Goal: Task Accomplishment & Management: Manage account settings

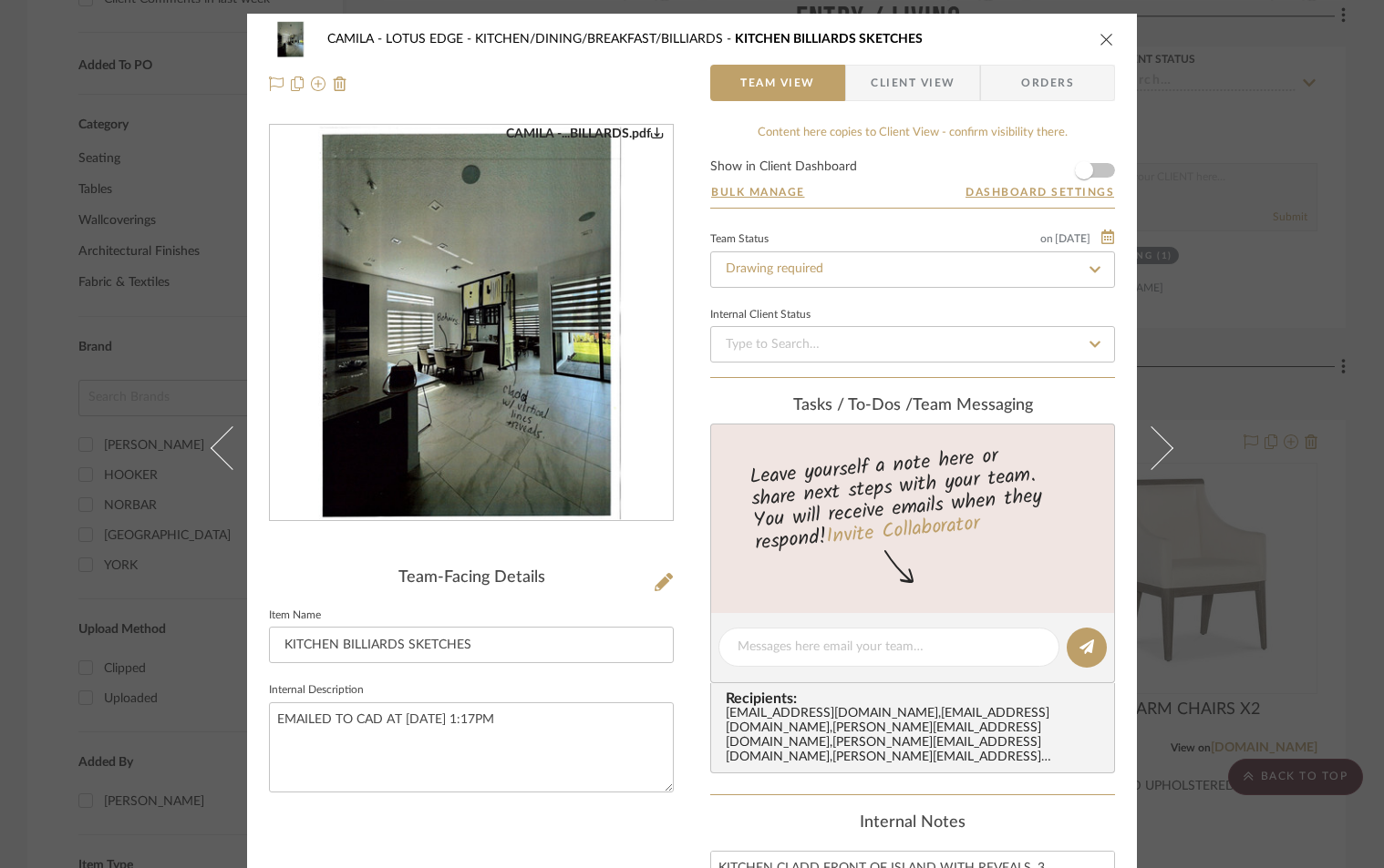
click at [1100, 34] on icon "close" at bounding box center [1106, 39] width 14 height 14
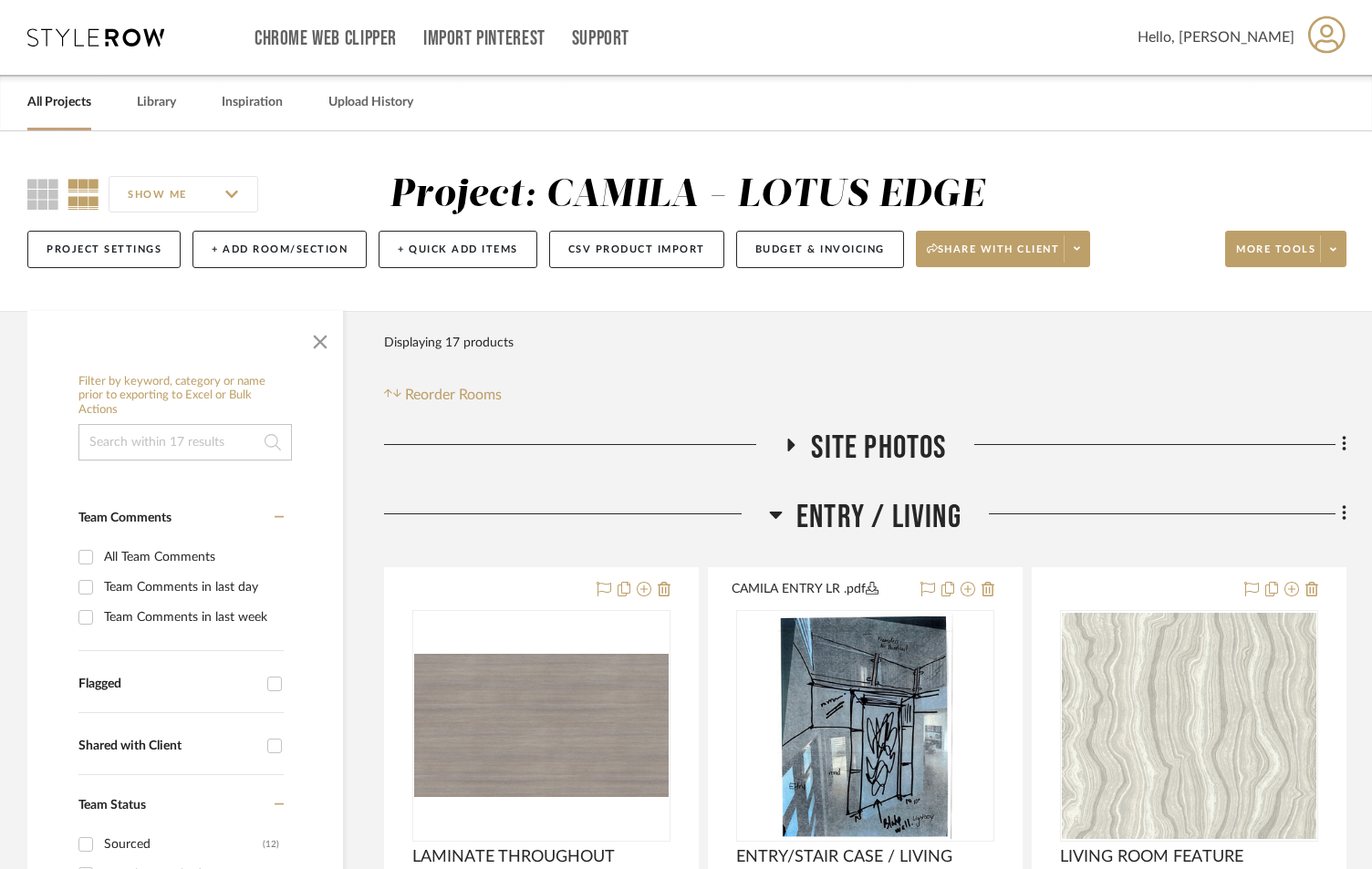
click at [43, 105] on link "All Projects" at bounding box center [59, 103] width 64 height 25
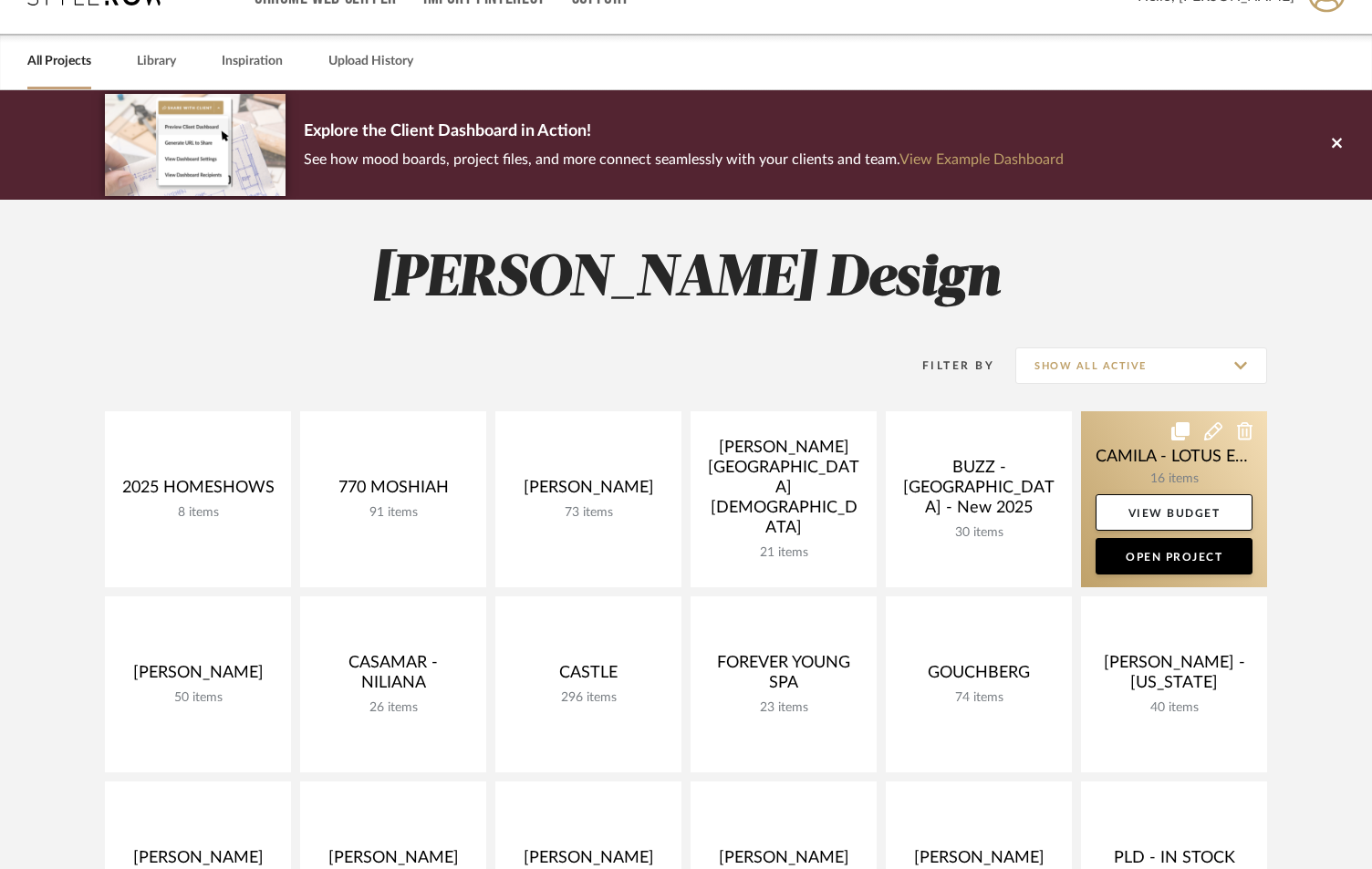
scroll to position [61, 0]
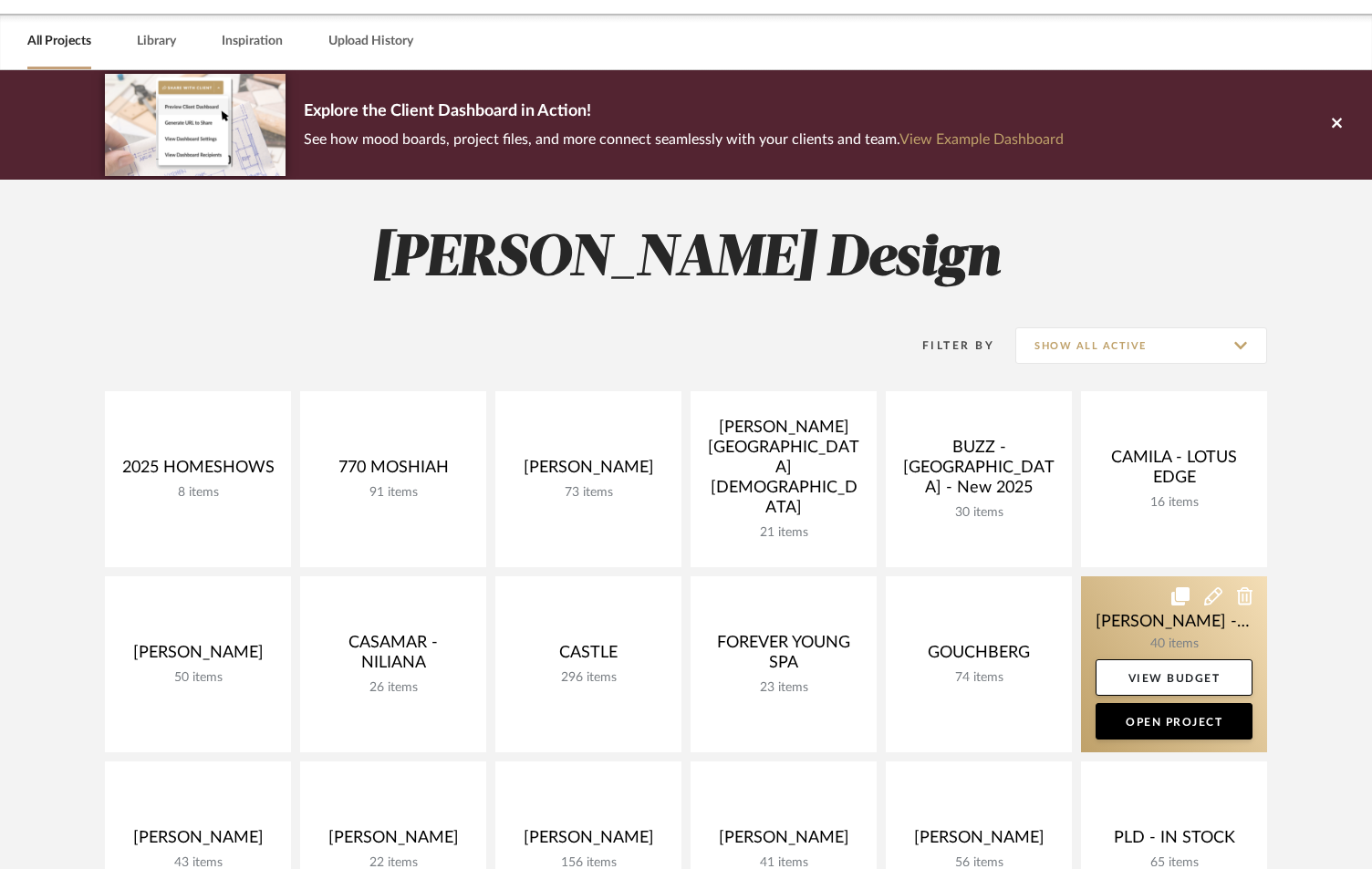
click at [1175, 638] on link at bounding box center [1174, 664] width 186 height 176
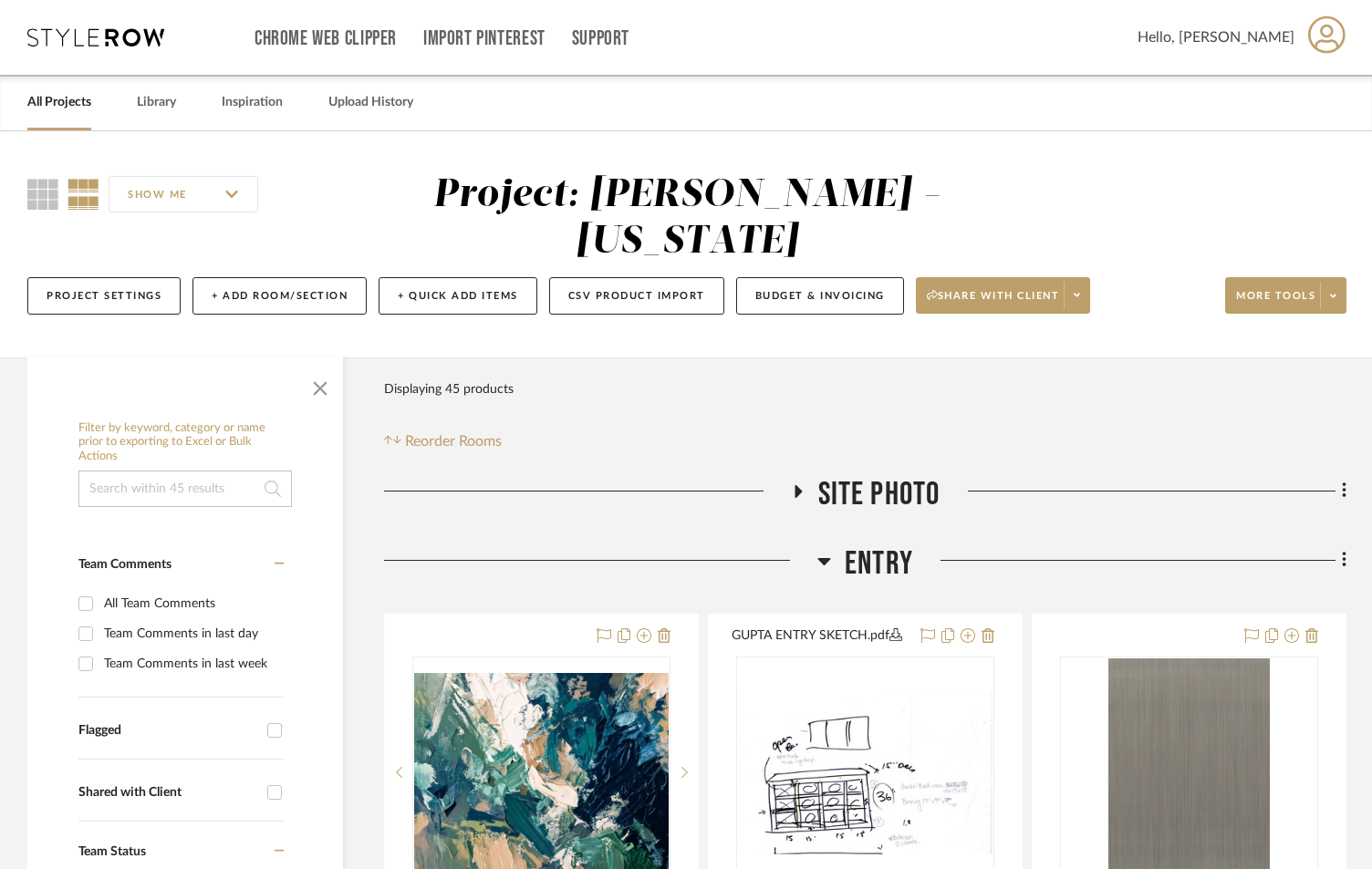
click at [823, 559] on icon at bounding box center [824, 563] width 12 height 8
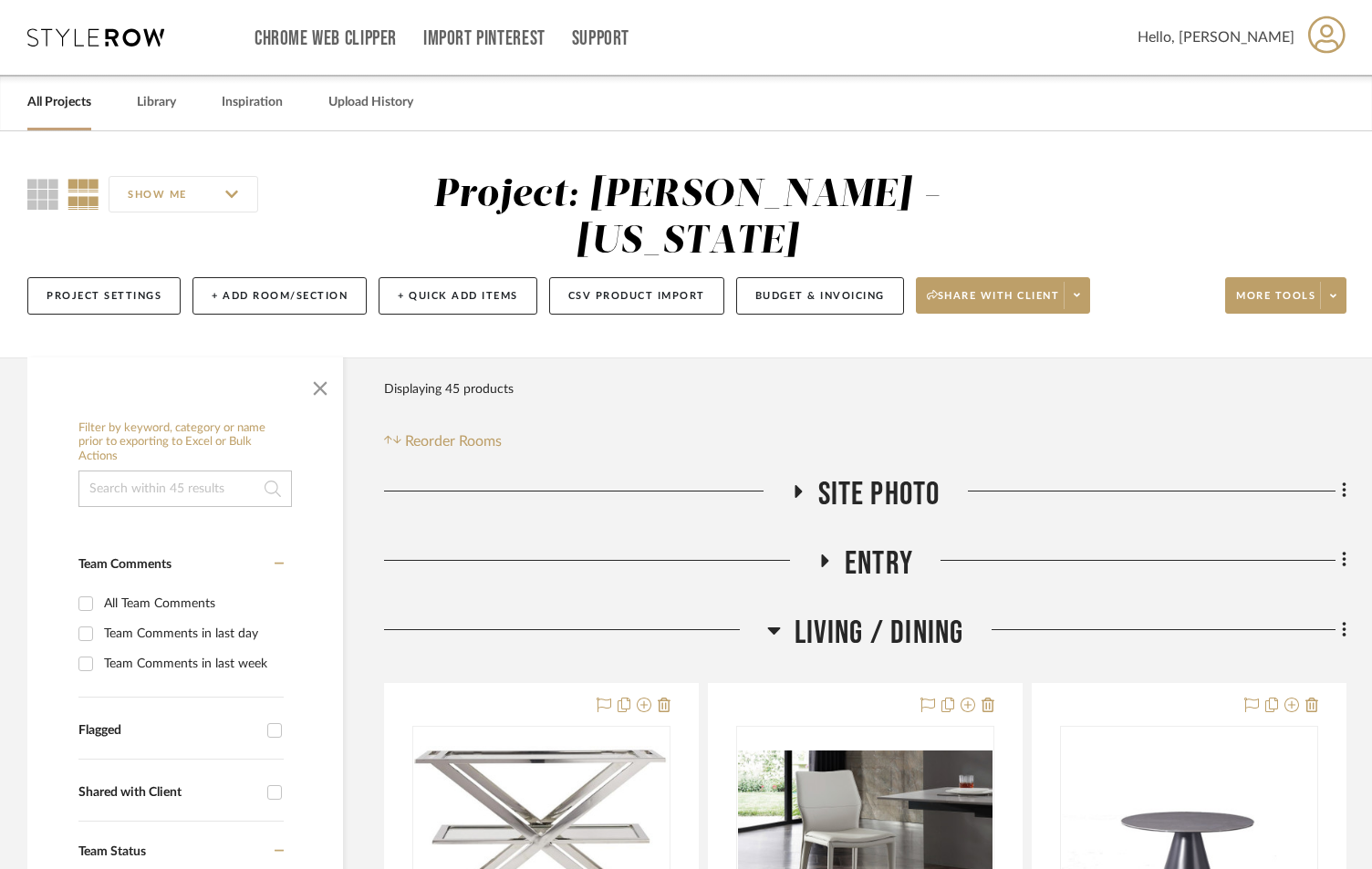
click at [777, 635] on icon at bounding box center [774, 630] width 13 height 22
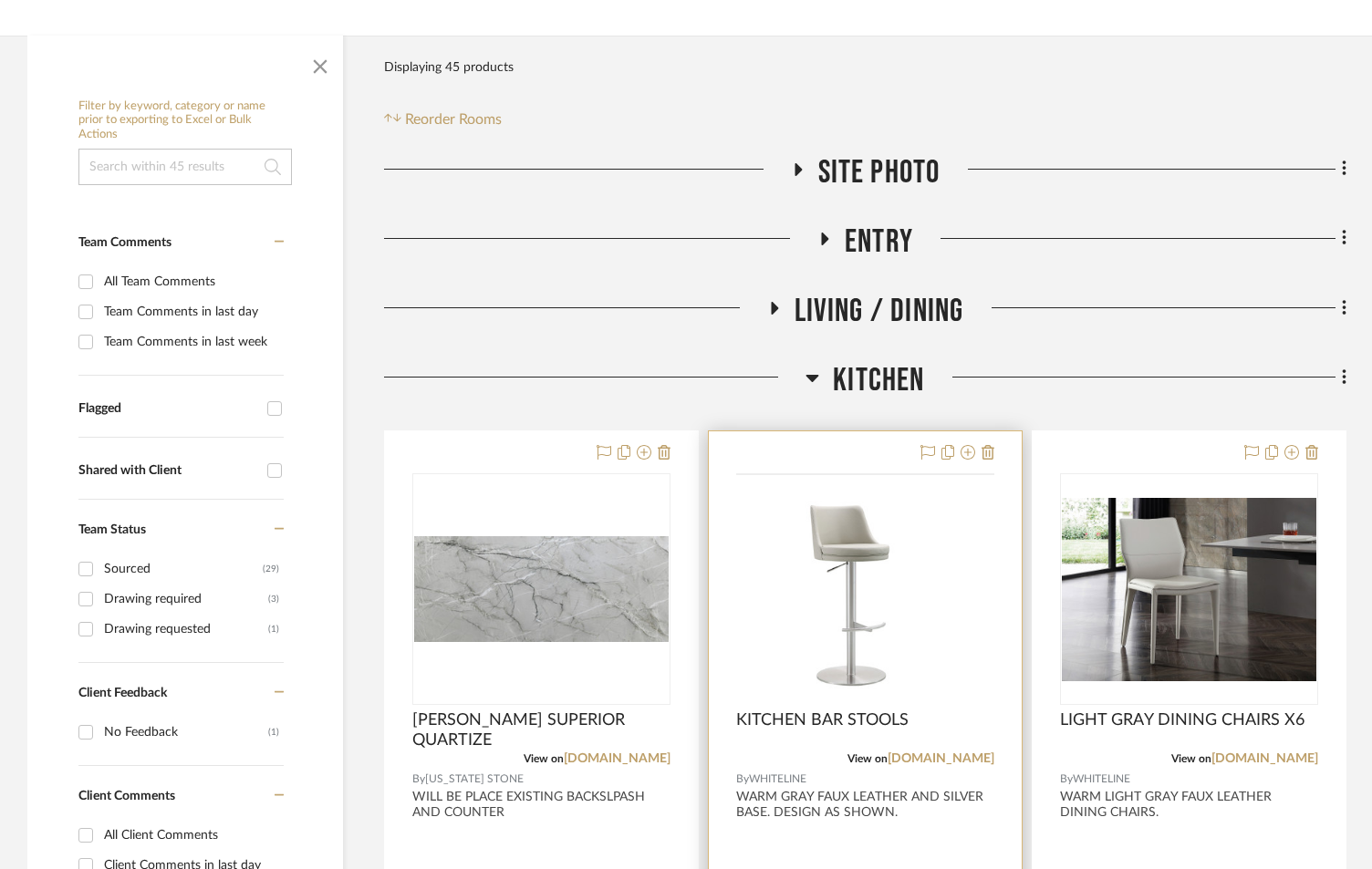
scroll to position [426, 0]
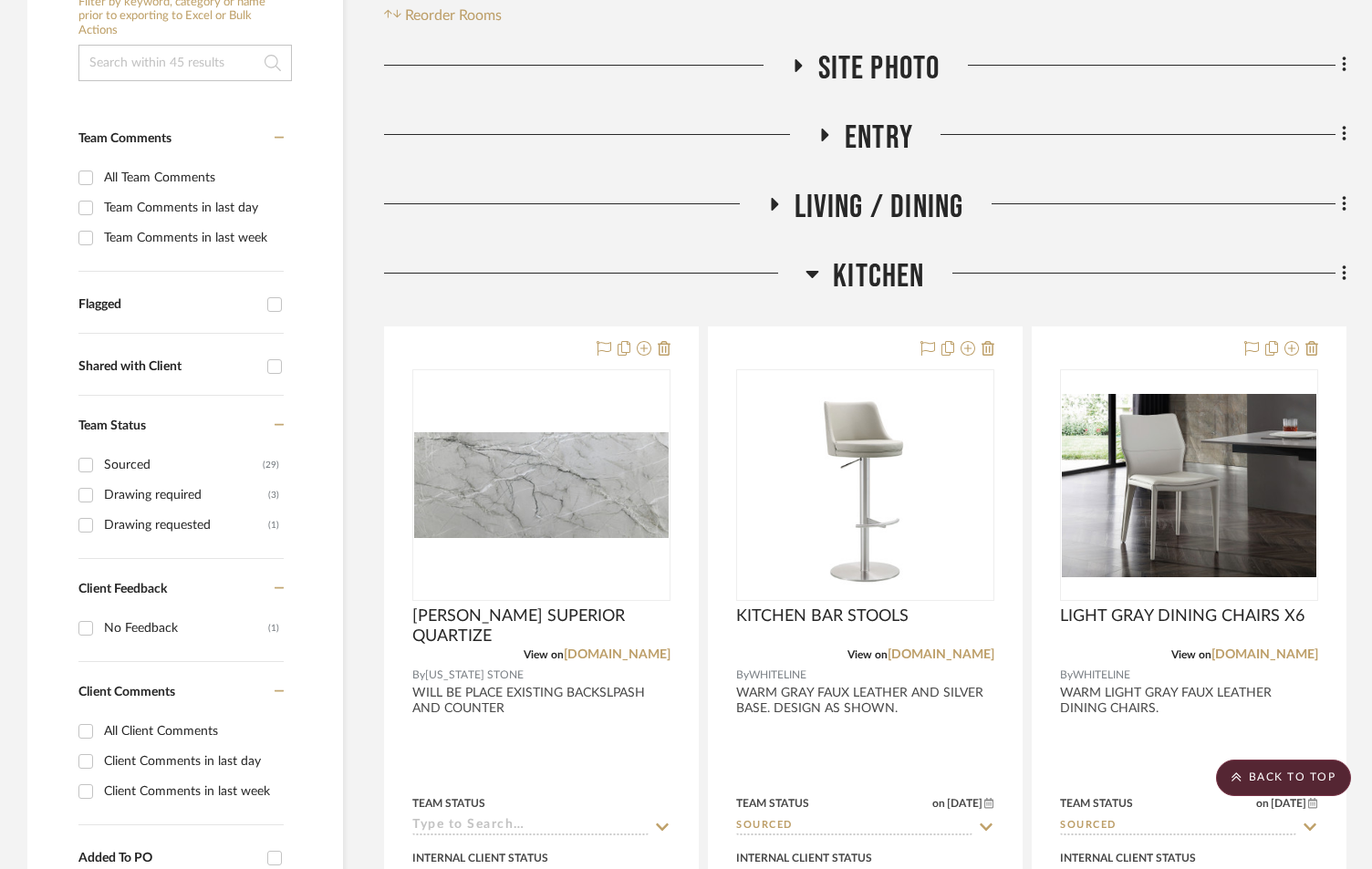
click at [806, 273] on icon at bounding box center [812, 273] width 13 height 22
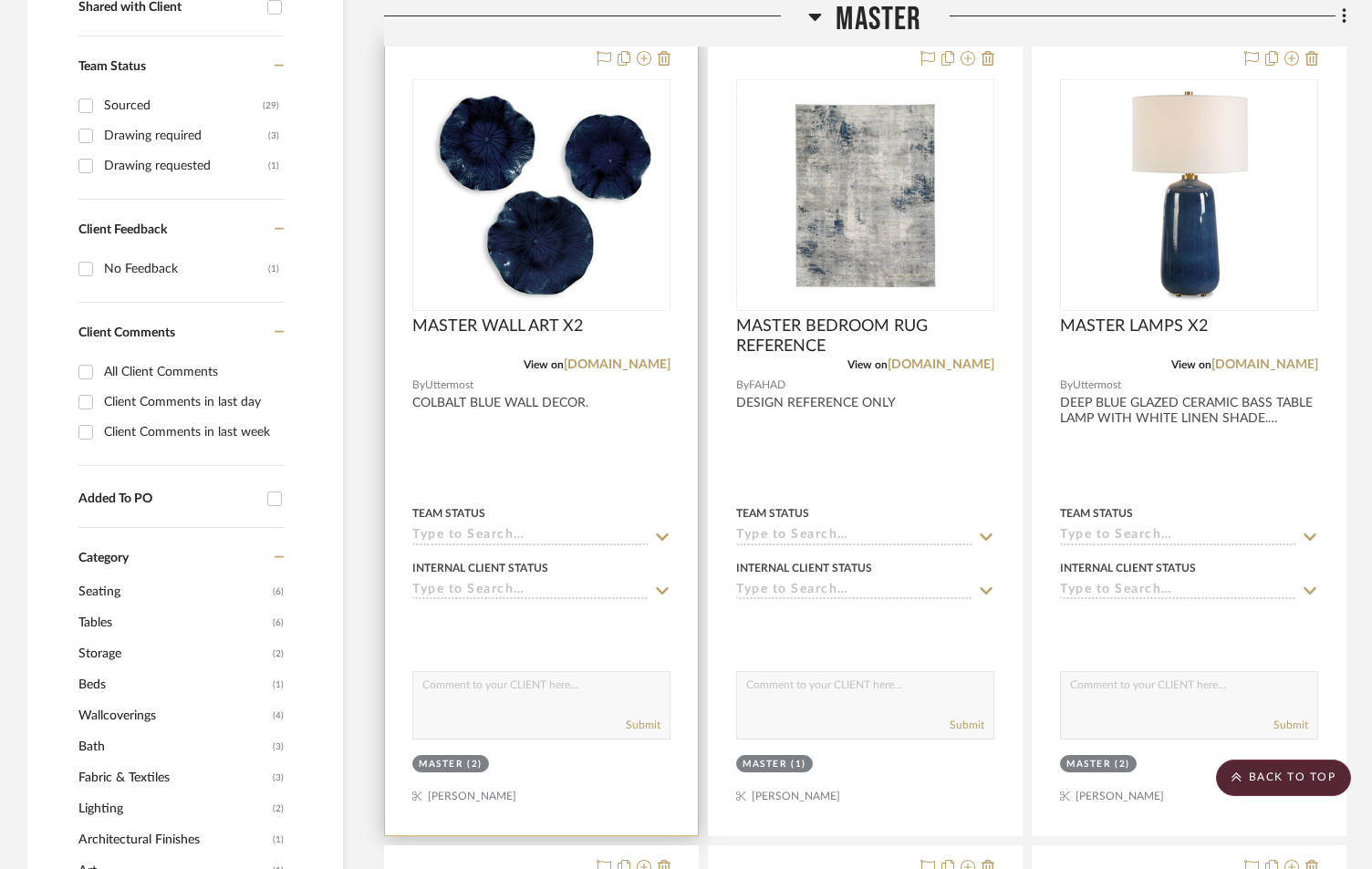
scroll to position [791, 0]
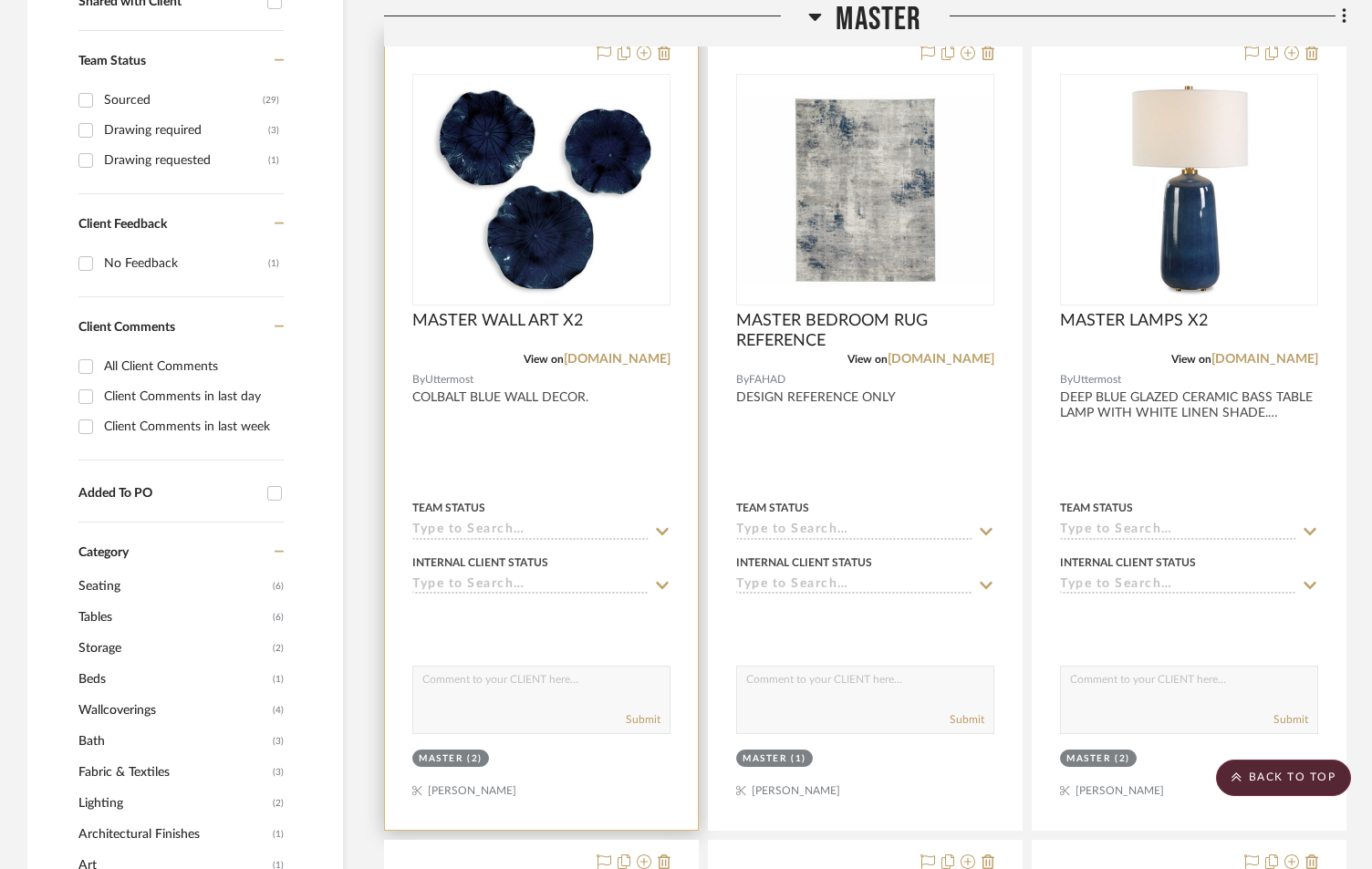
click at [646, 524] on input at bounding box center [530, 531] width 236 height 17
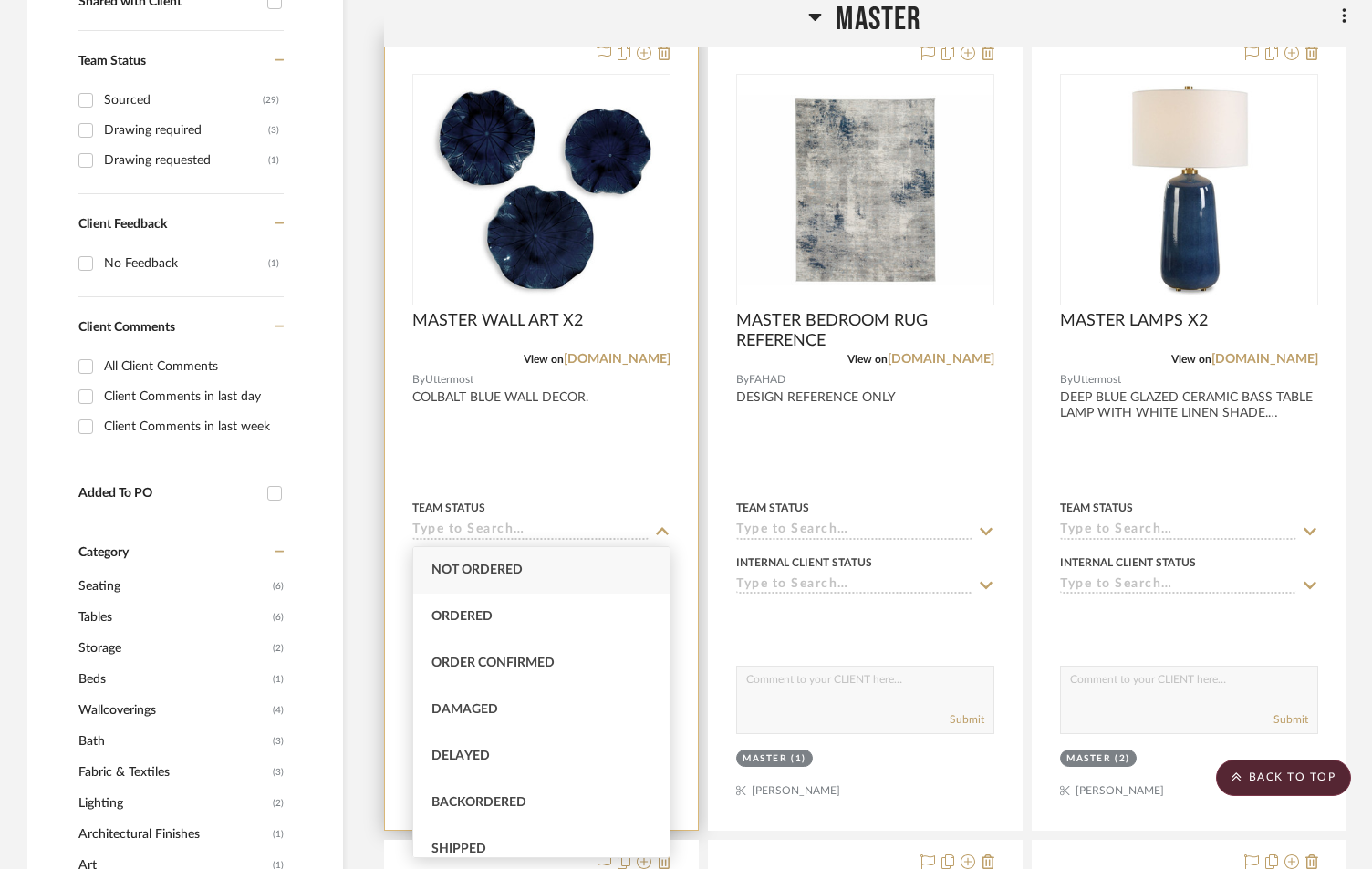
click at [518, 522] on div "Team Status" at bounding box center [540, 518] width 258 height 44
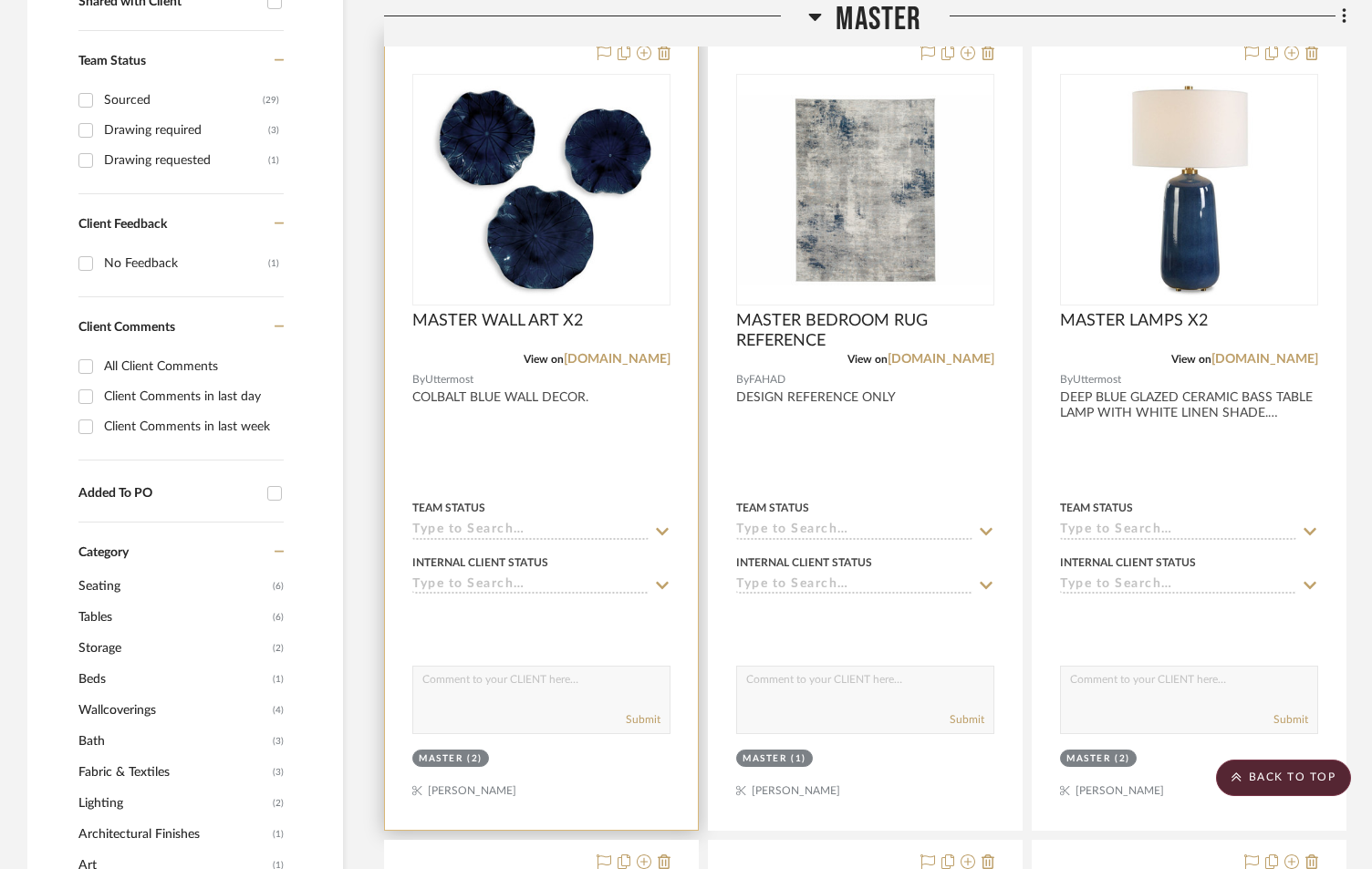
click at [519, 522] on div "Team Status" at bounding box center [540, 518] width 258 height 44
click at [517, 528] on input at bounding box center [530, 531] width 236 height 17
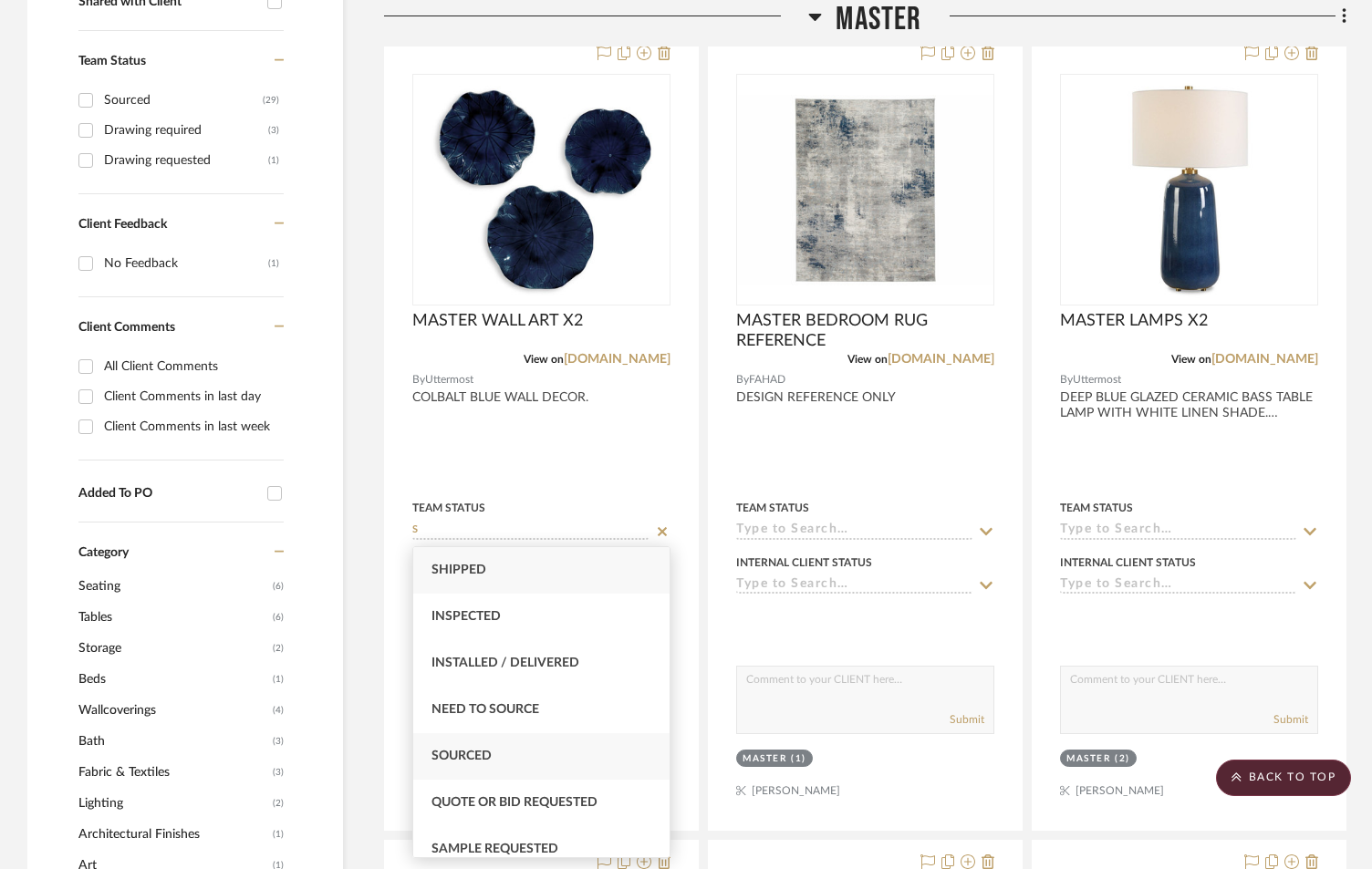
type input "S"
click at [443, 764] on div "Sourced" at bounding box center [540, 757] width 256 height 47
type input "[DATE]"
type input "Sourced"
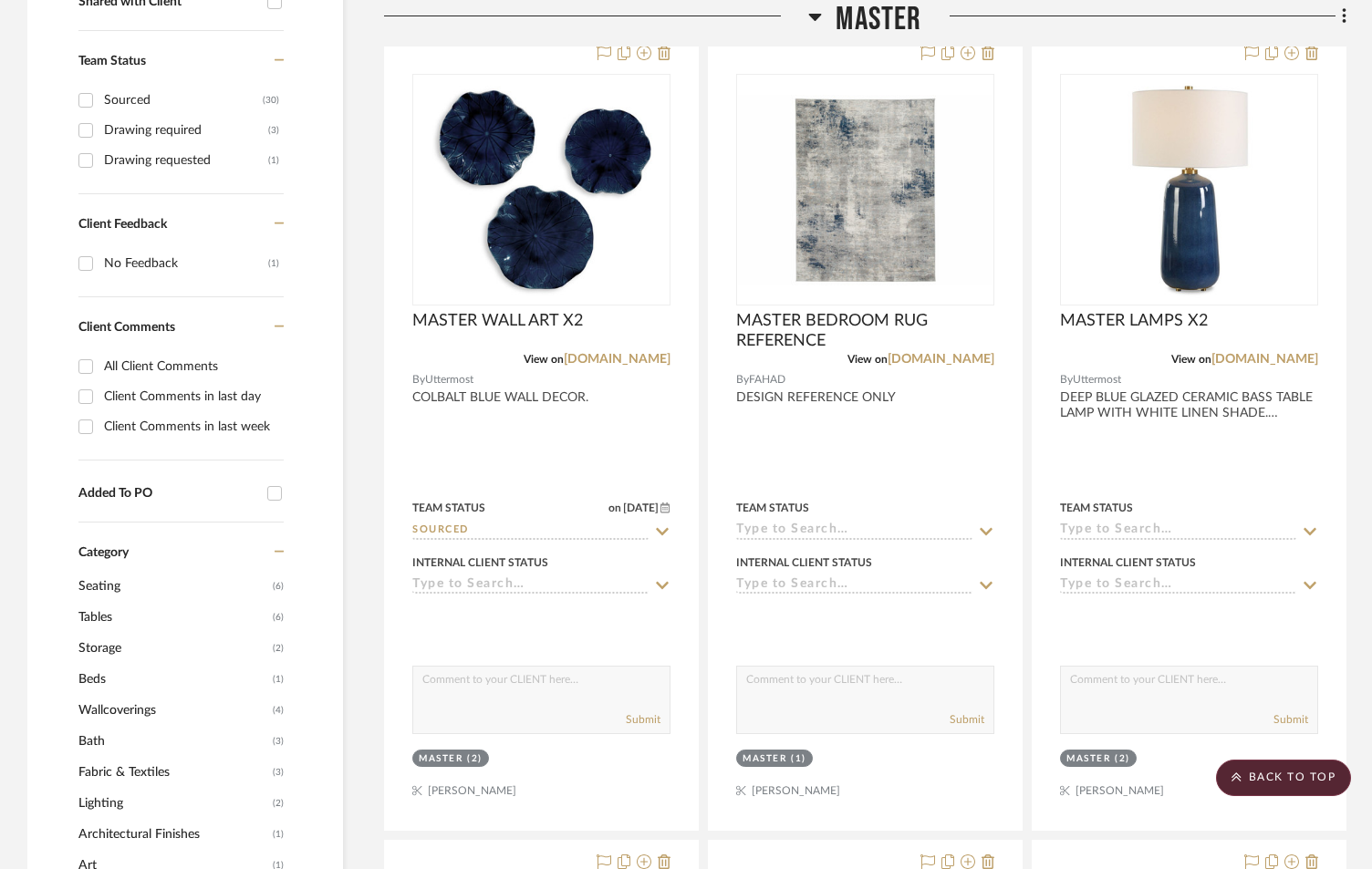
click at [817, 13] on icon at bounding box center [814, 17] width 12 height 8
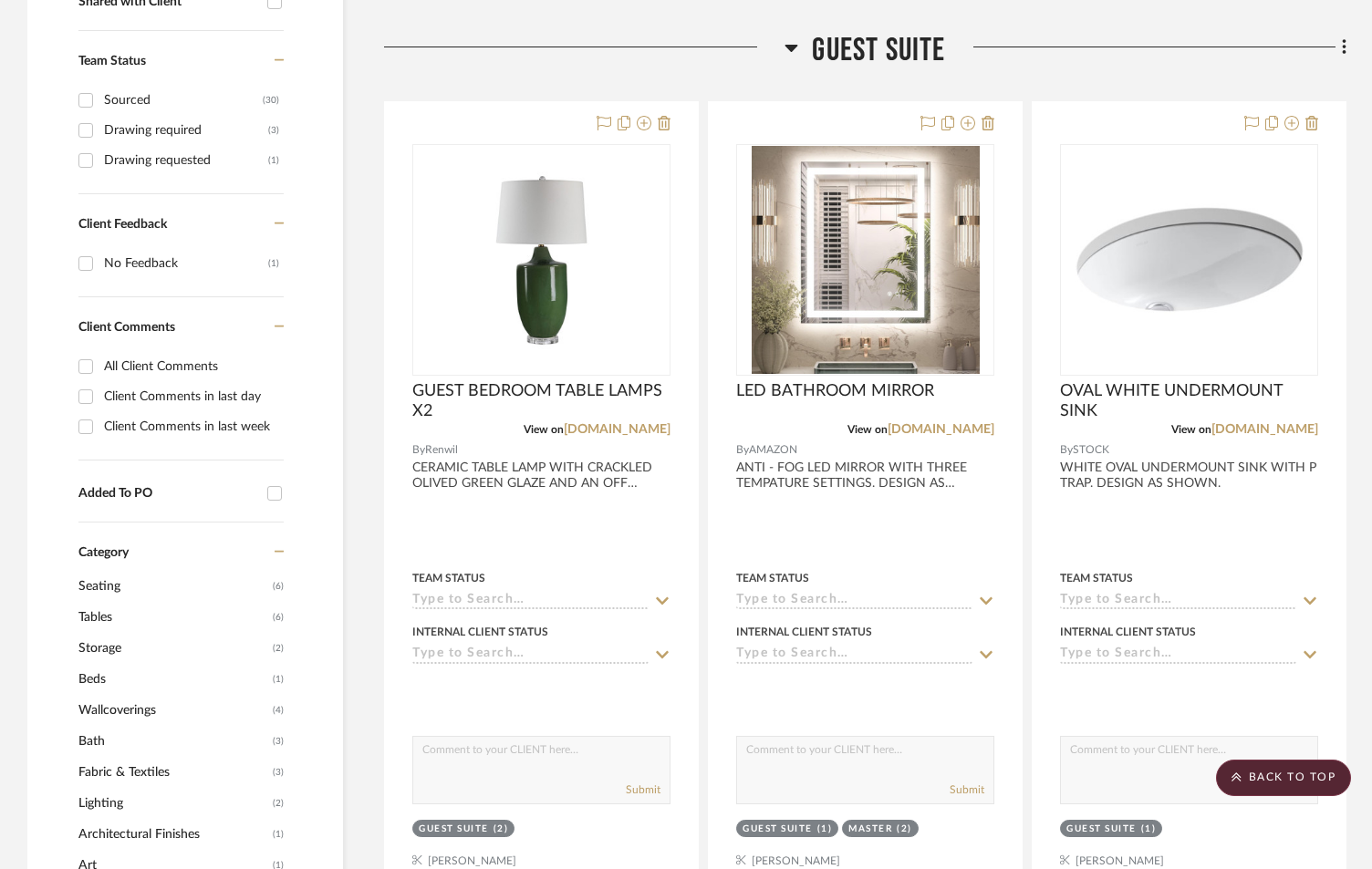
click at [794, 50] on icon at bounding box center [791, 47] width 13 height 22
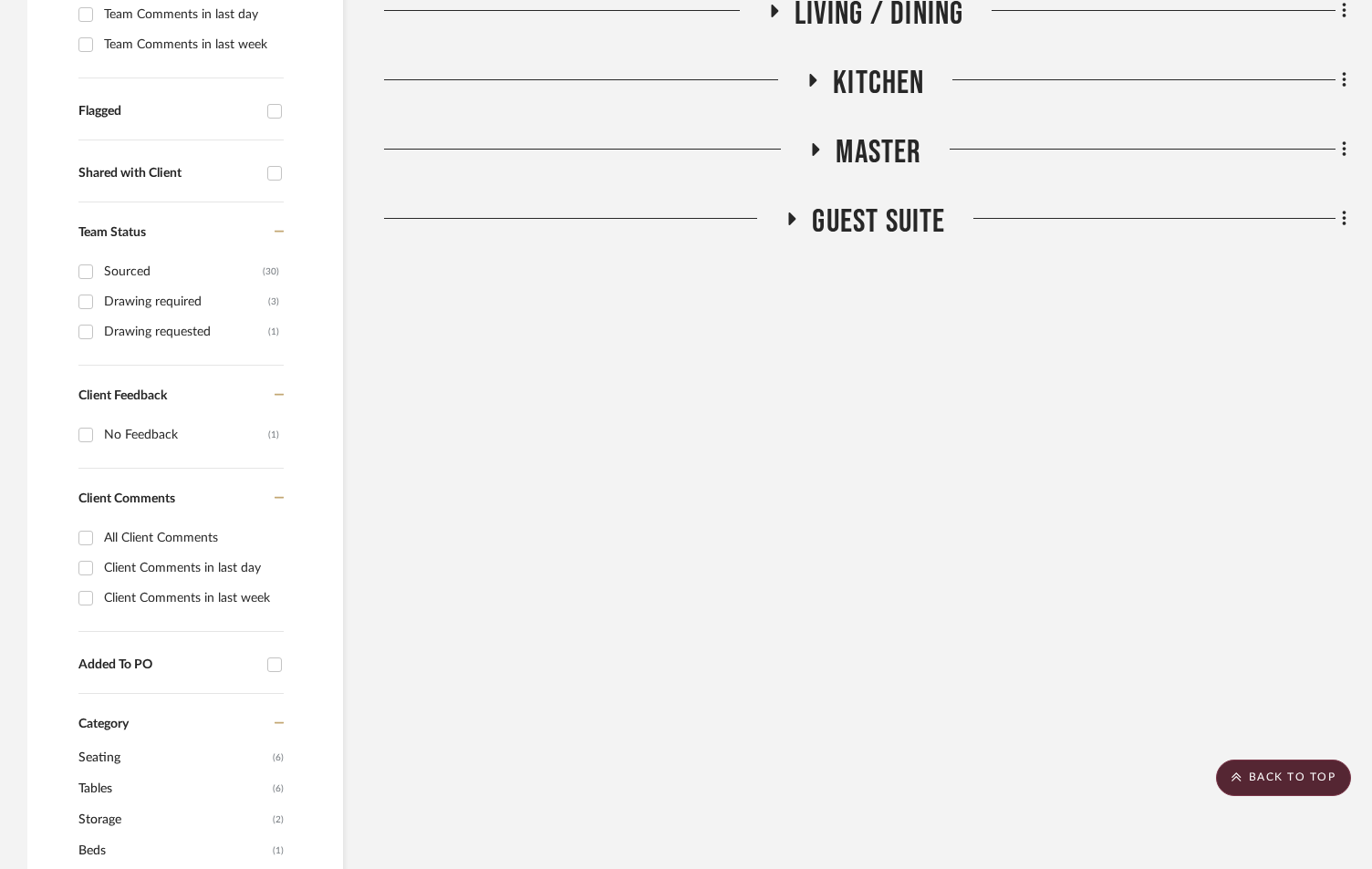
scroll to position [244, 0]
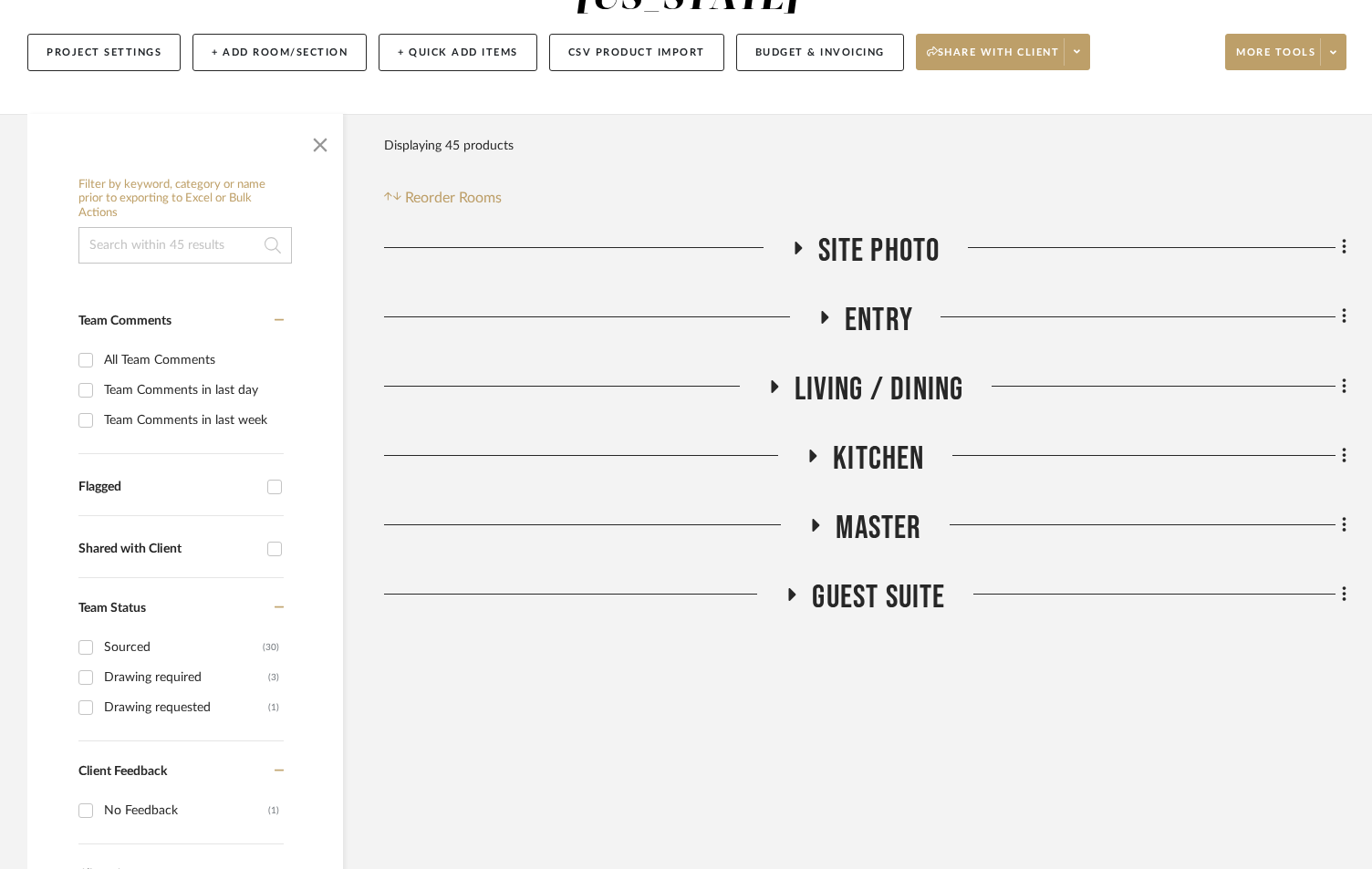
click at [813, 449] on h3 "Kitchen" at bounding box center [864, 459] width 119 height 39
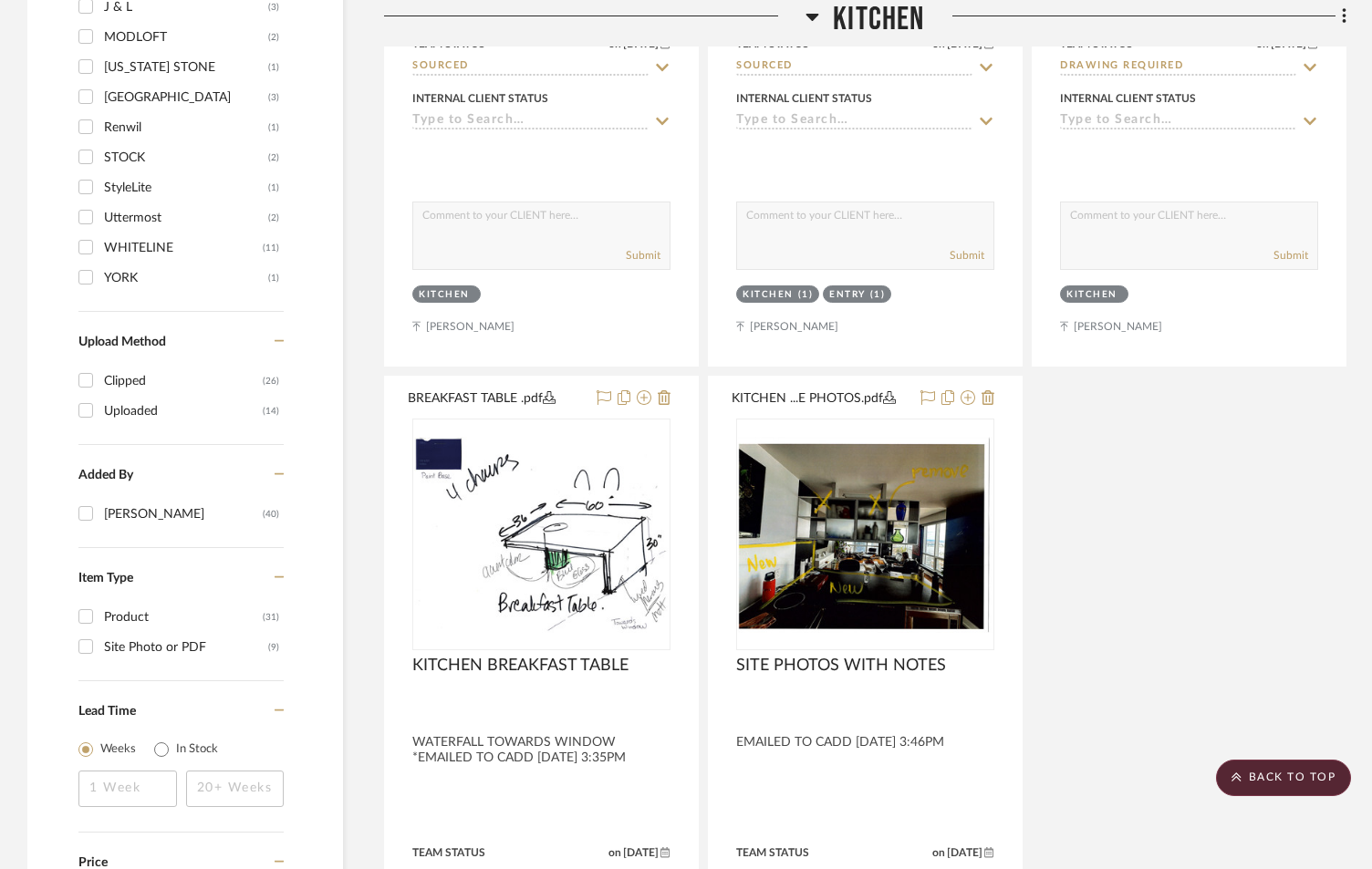
scroll to position [2068, 0]
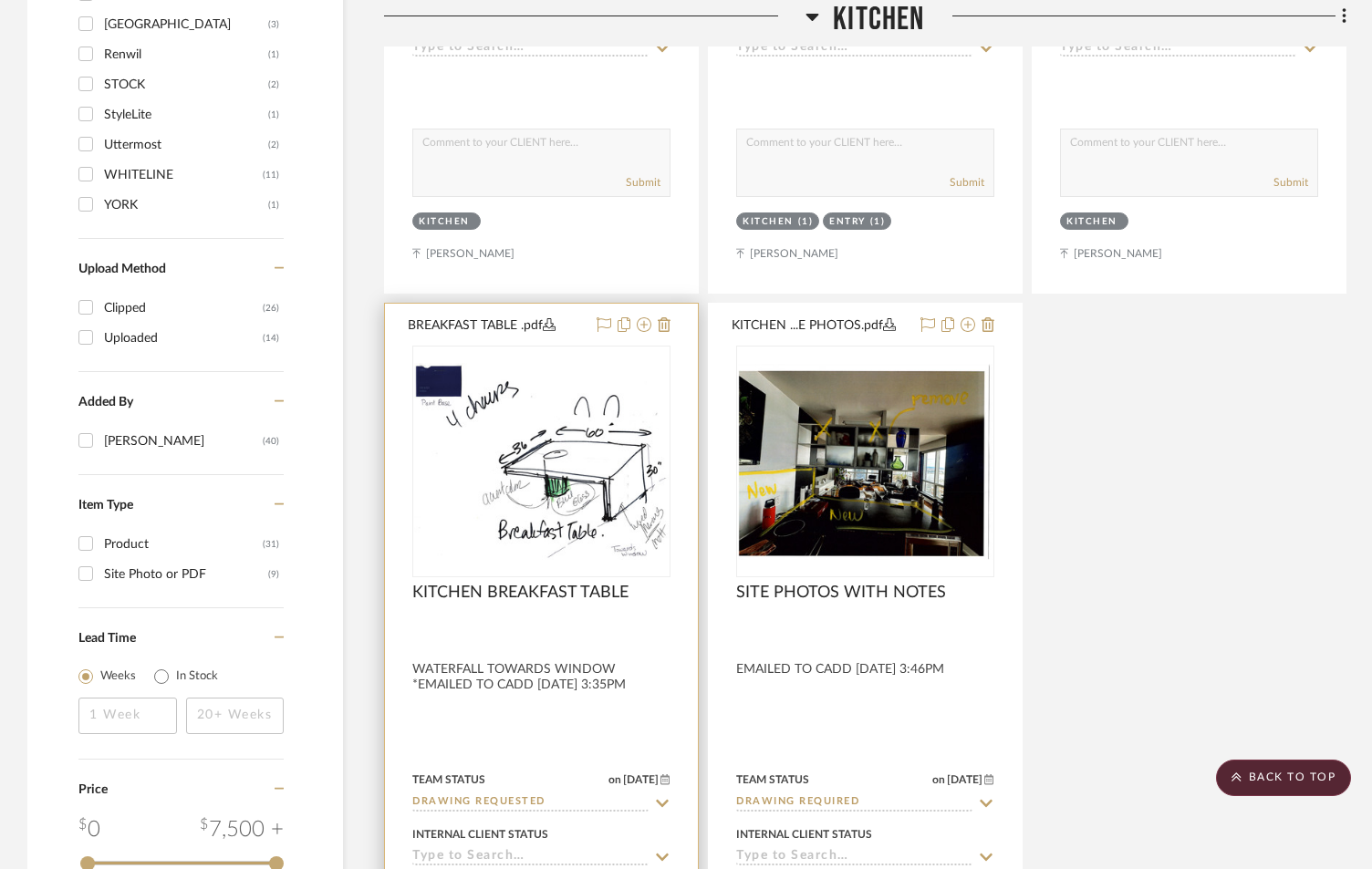
click at [536, 642] on div at bounding box center [540, 702] width 313 height 799
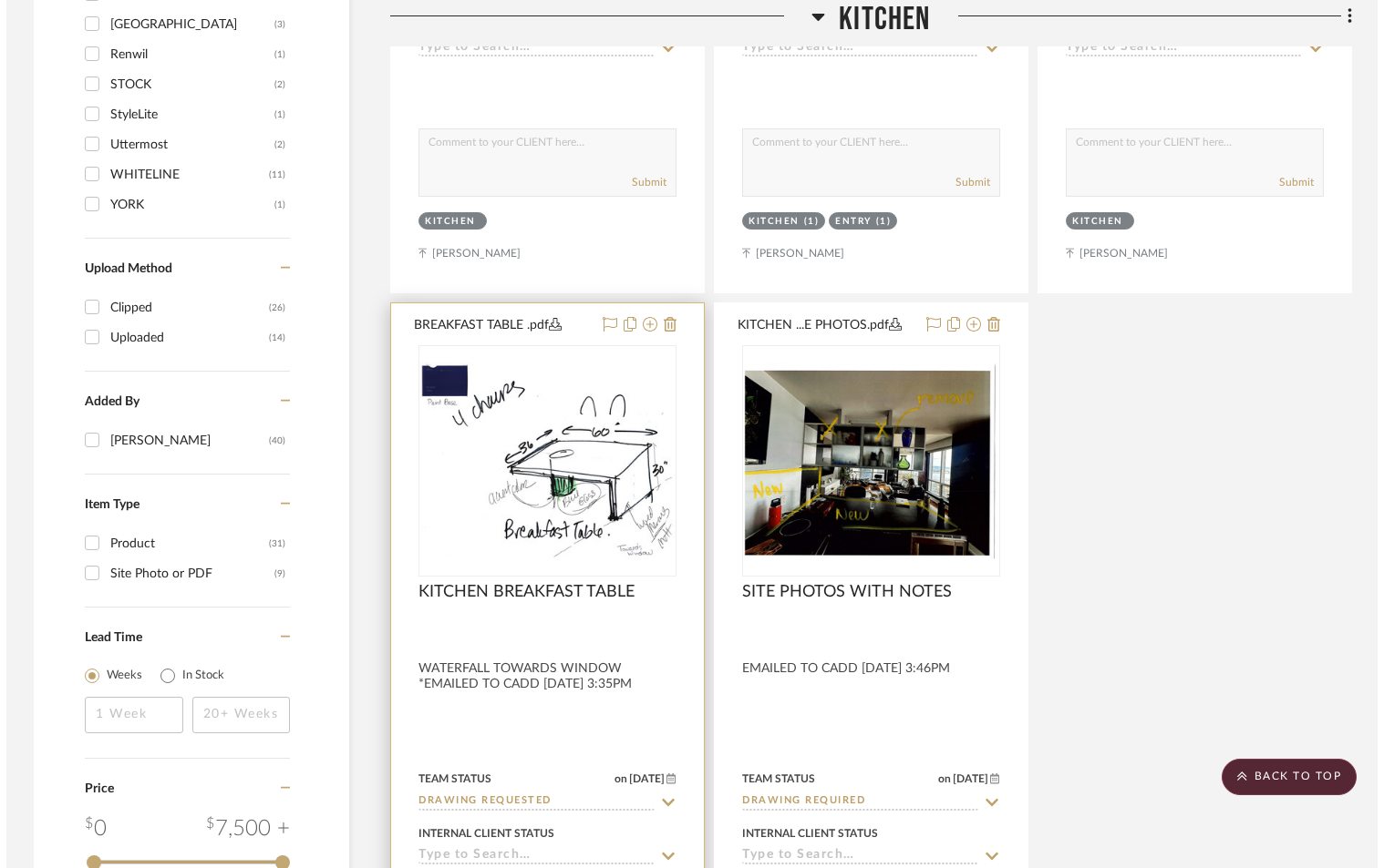
scroll to position [0, 0]
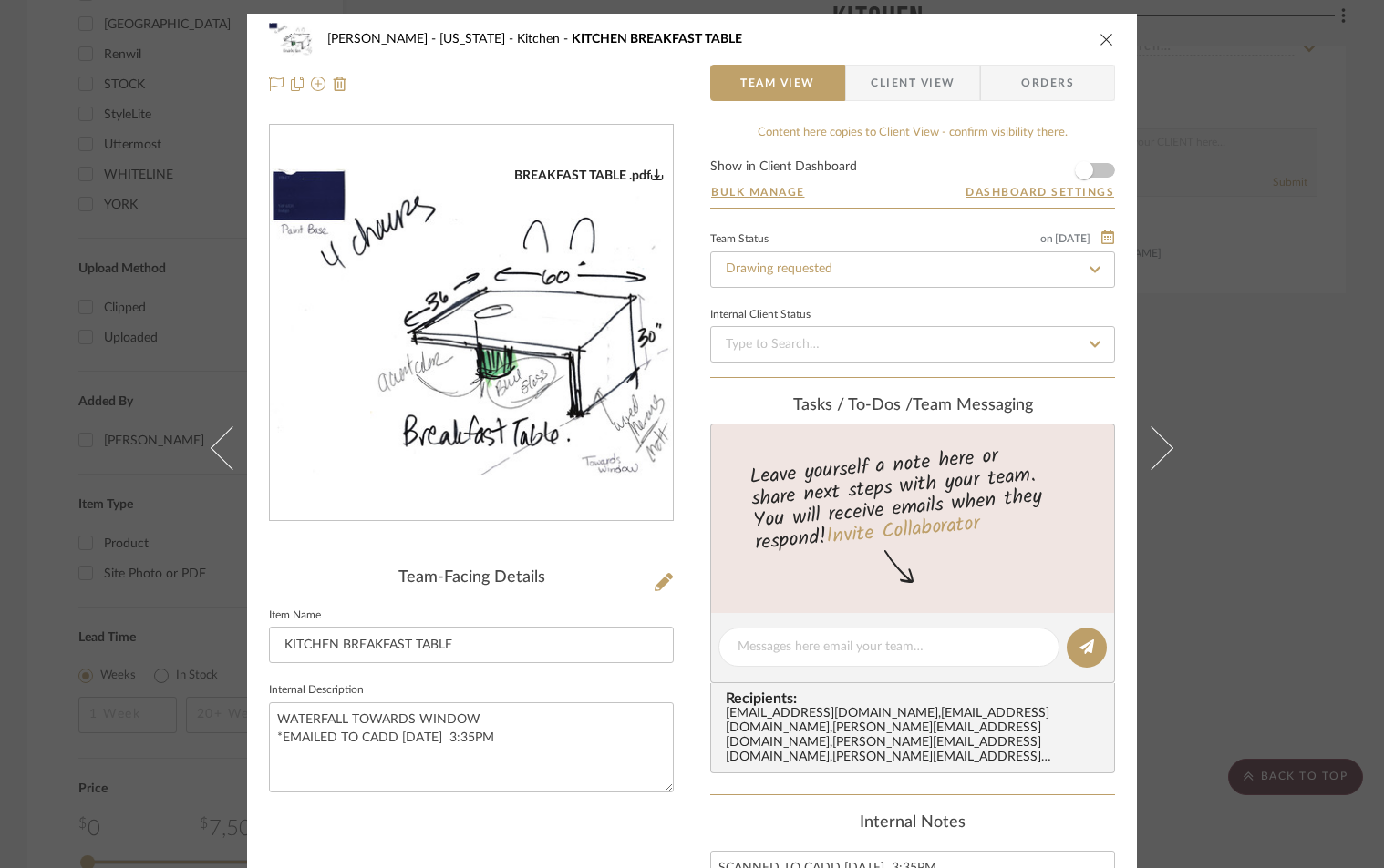
click at [325, 258] on img "0" at bounding box center [472, 323] width 403 height 312
